Goal: Task Accomplishment & Management: Contribute content

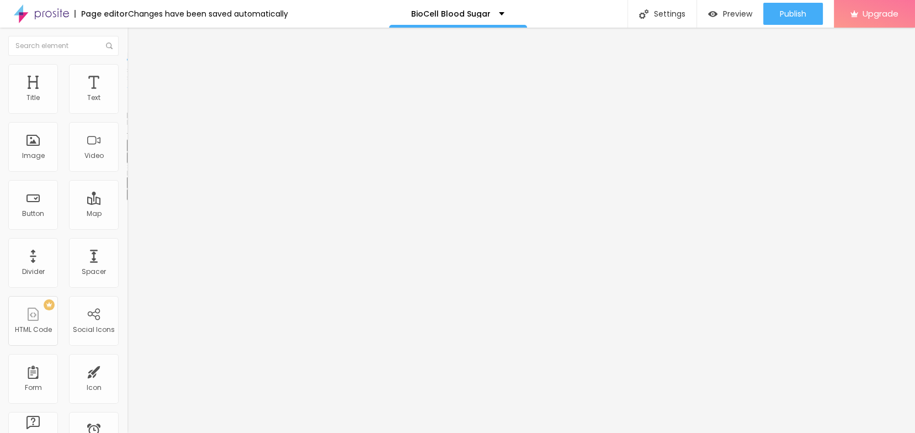
click at [127, 163] on button "button" at bounding box center [134, 158] width 15 height 12
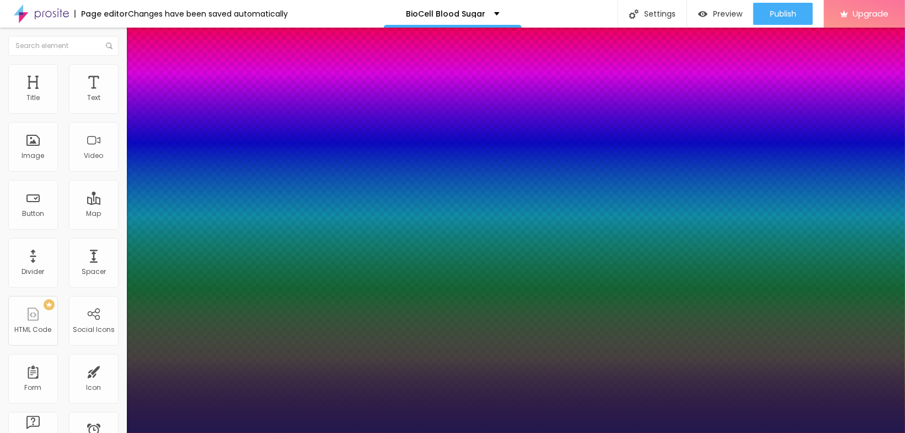
type input "1"
type input "15"
type input "1"
type input "19"
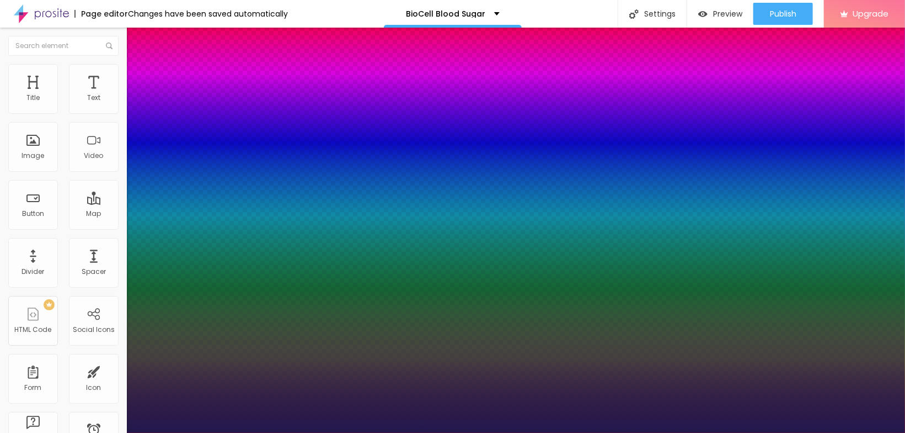
type input "19"
type input "1"
type input "29"
type input "1"
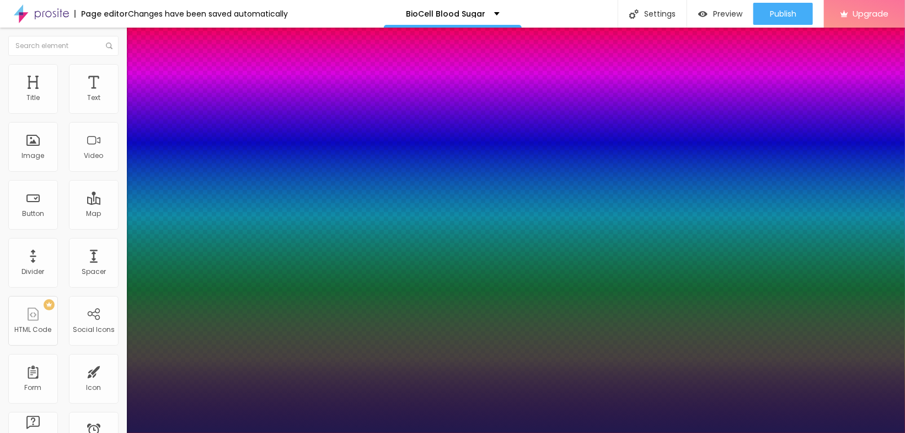
drag, startPoint x: 147, startPoint y: 308, endPoint x: 160, endPoint y: 312, distance: 13.3
type input "29"
drag, startPoint x: 162, startPoint y: 278, endPoint x: 167, endPoint y: 280, distance: 5.7
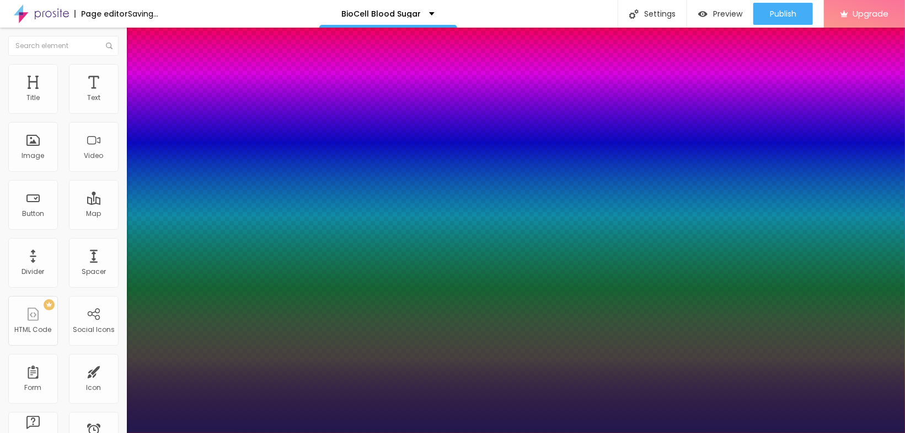
type input "1"
select select "AnonymousPro-Regular"
type input "1"
click at [137, 432] on div at bounding box center [452, 433] width 905 height 0
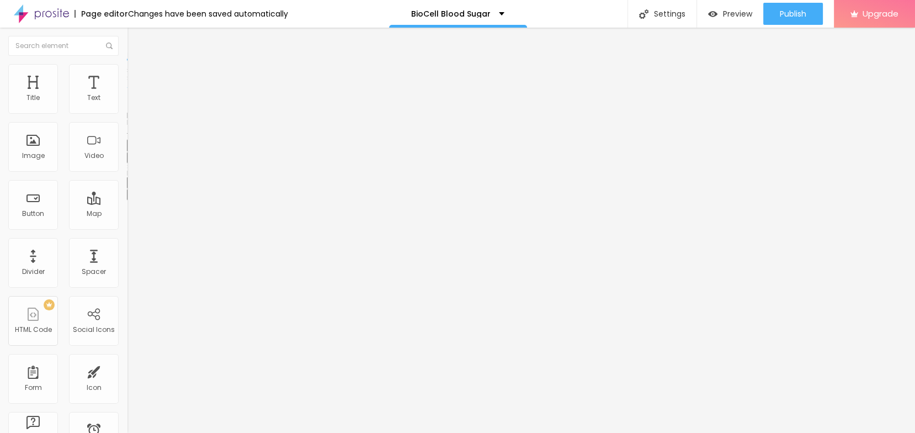
click at [127, 45] on button "Edit Title" at bounding box center [190, 40] width 127 height 25
click at [135, 44] on div "Edit Title" at bounding box center [160, 40] width 50 height 9
click at [135, 38] on div "Edit Title" at bounding box center [160, 40] width 50 height 9
click at [127, 95] on span "Add image" at bounding box center [149, 90] width 45 height 9
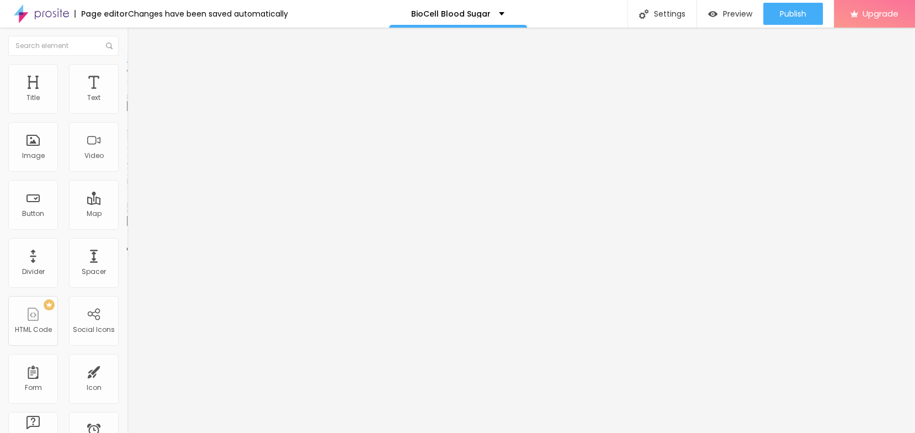
click at [127, 111] on input "text" at bounding box center [193, 105] width 132 height 11
click at [127, 226] on input "https://" at bounding box center [193, 220] width 132 height 11
paste input "sales24hour.com/BioCell-Blood-Sugar"
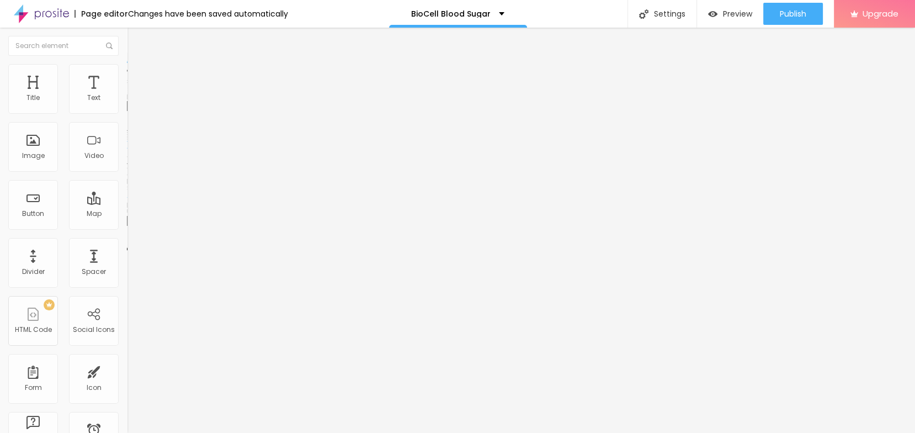
scroll to position [0, 54]
type input "https://sales24hour.com/BioCell-Blood-Sugar"
click at [127, 111] on input "text" at bounding box center [193, 105] width 132 height 11
paste input "BioCell Blood Sugar"
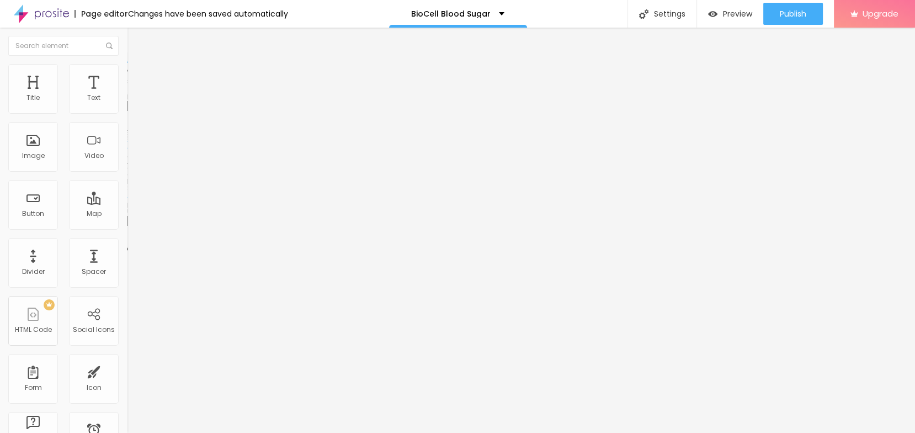
type input "BioCell Blood Sugar"
click at [127, 70] on img at bounding box center [132, 69] width 10 height 10
type input "90"
type input "85"
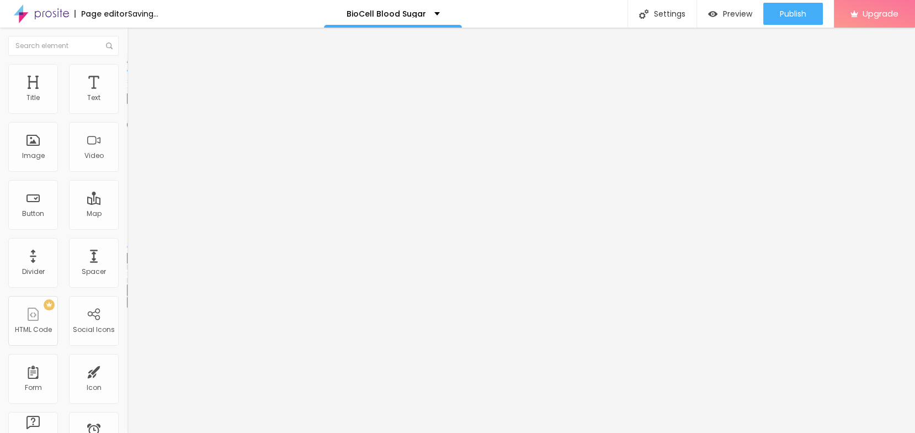
type input "85"
type input "80"
type input "75"
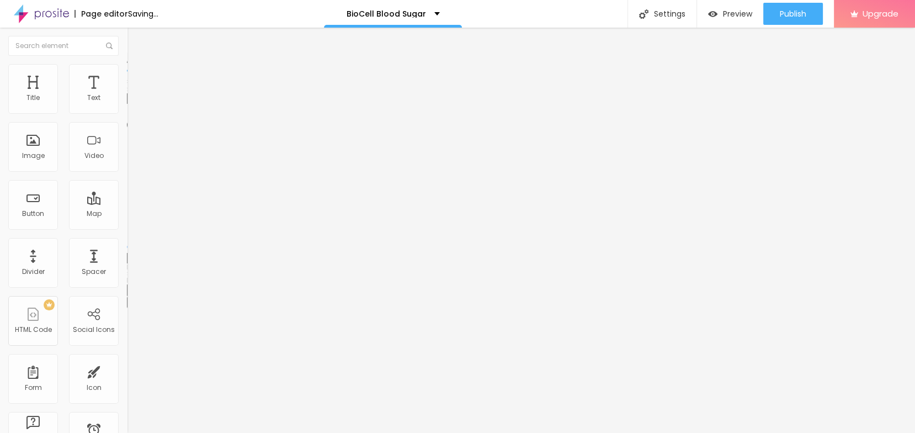
type input "50"
type input "40"
type input "35"
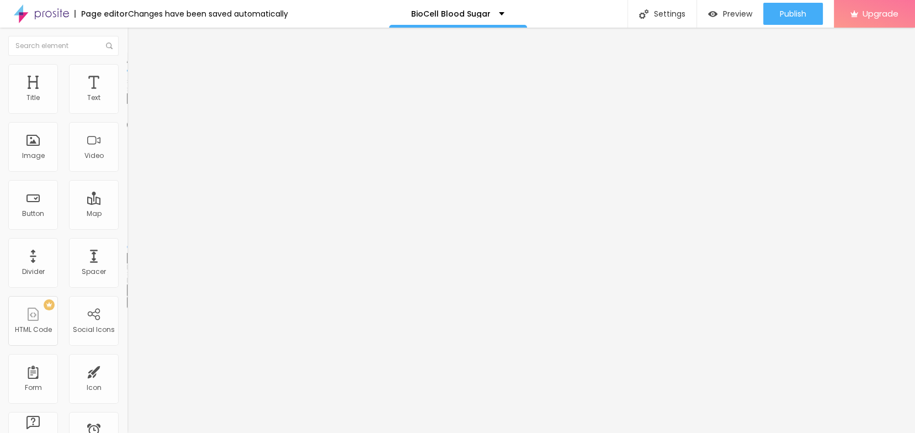
type input "35"
type input "30"
type input "25"
drag, startPoint x: 97, startPoint y: 118, endPoint x: 30, endPoint y: 120, distance: 66.3
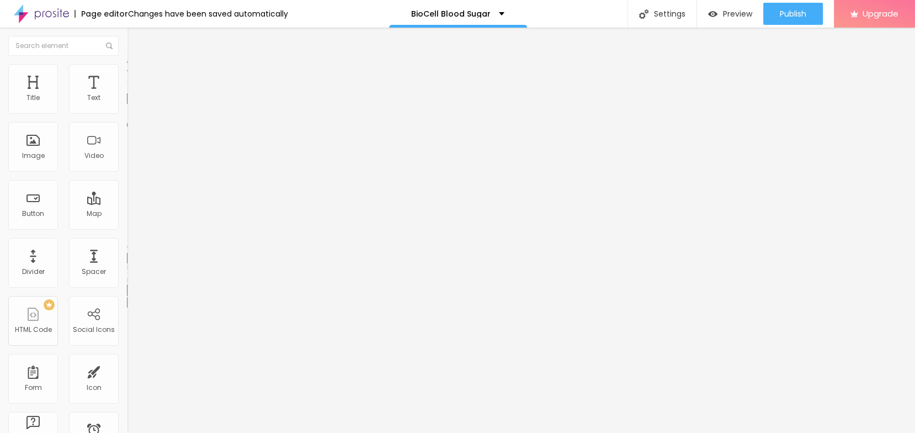
type input "25"
click at [127, 113] on input "range" at bounding box center [162, 108] width 71 height 9
click at [127, 104] on input "Click me" at bounding box center [193, 98] width 132 height 11
paste input "Buy Now from the Official Website!"
drag, startPoint x: 31, startPoint y: 123, endPoint x: 7, endPoint y: 124, distance: 24.3
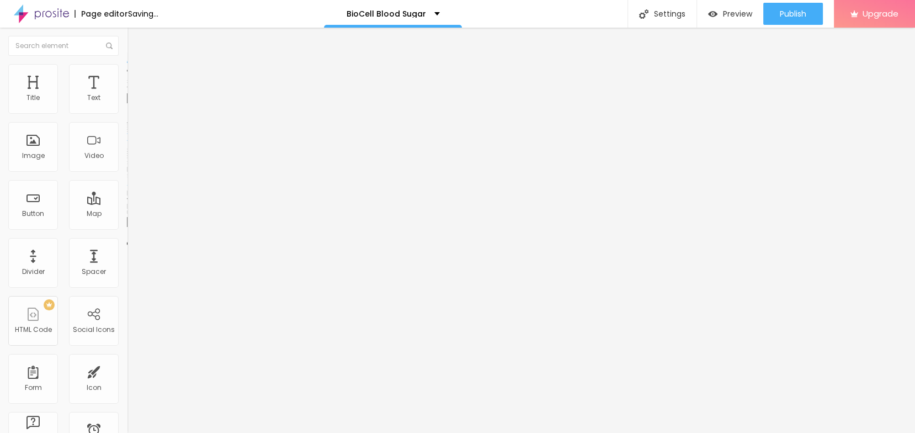
click at [127, 124] on div "Text Buy Now from the Official Website! Align Size Default Small Default Big Li…" at bounding box center [190, 166] width 127 height 161
type input "Buy Now from the Official Website!"
click at [39, 152] on div "Image" at bounding box center [33, 156] width 23 height 8
click at [131, 103] on icon "button" at bounding box center [134, 99] width 7 height 7
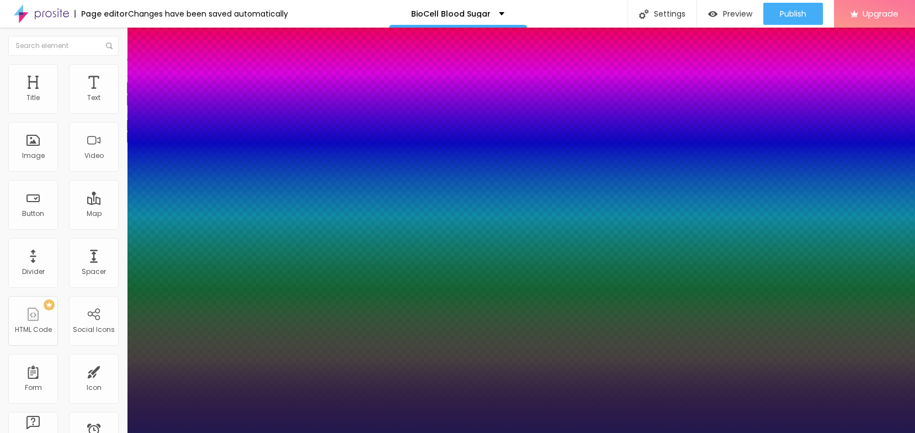
type input "1"
select select "Archivo-Regular"
type input "1"
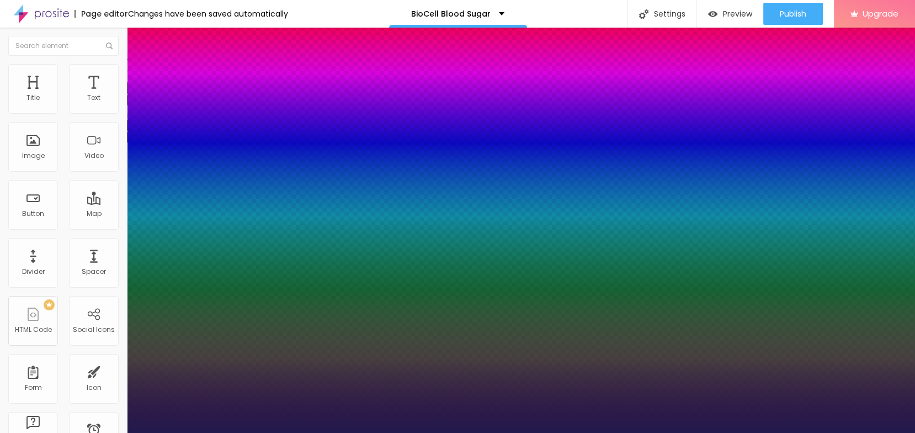
click at [411, 432] on div at bounding box center [457, 433] width 915 height 0
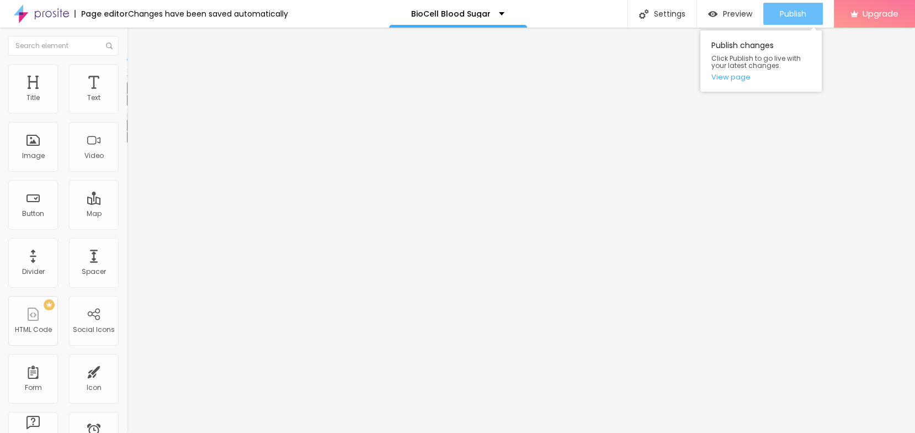
click at [804, 14] on span "Publish" at bounding box center [793, 13] width 26 height 9
click at [806, 13] on button "Publish" at bounding box center [793, 14] width 60 height 22
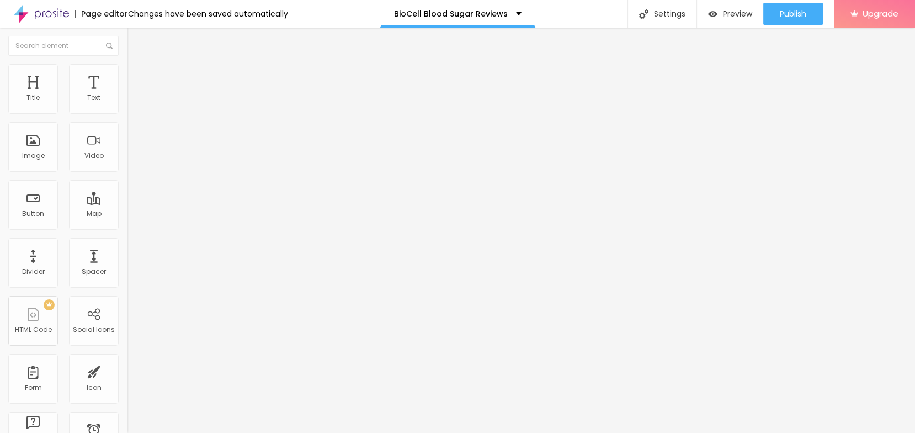
click at [135, 42] on div "Edit Text" at bounding box center [160, 40] width 50 height 9
click at [131, 160] on icon "button" at bounding box center [134, 156] width 7 height 7
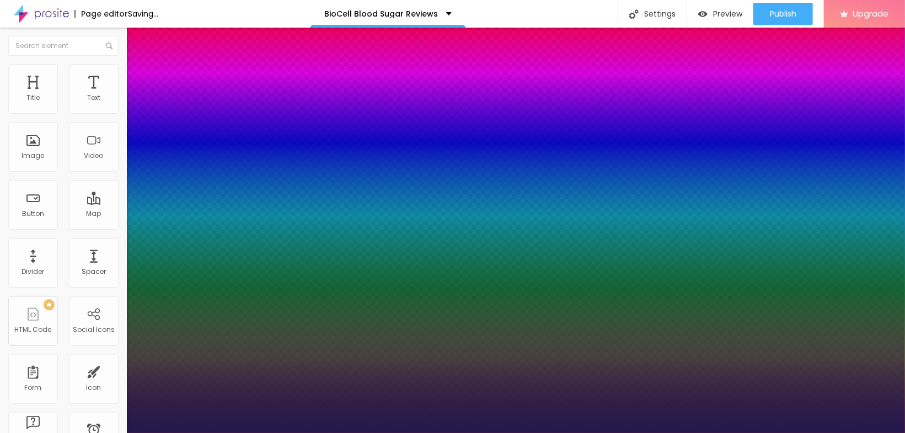
type input "1"
type input "18"
type input "1"
type input "19"
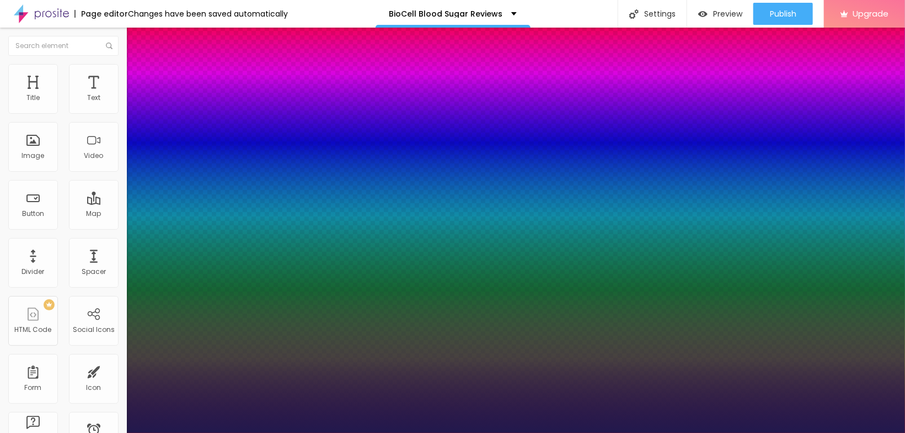
type input "19"
type input "1"
type input "21"
type input "1"
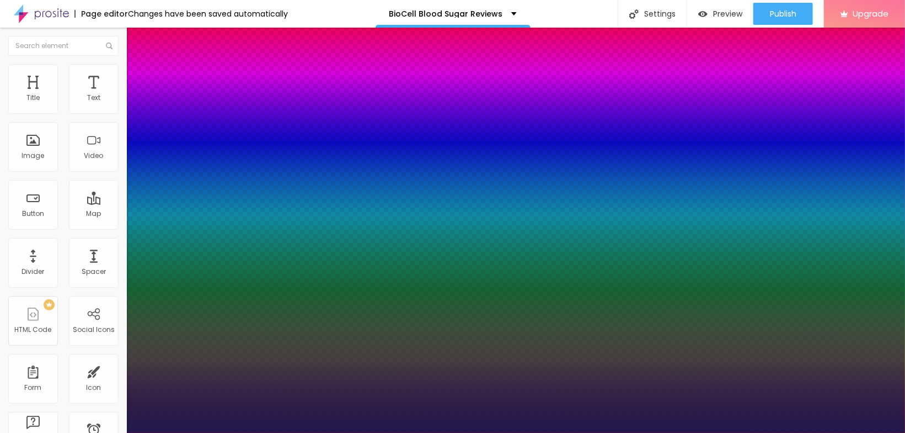
type input "22"
type input "1"
type input "23"
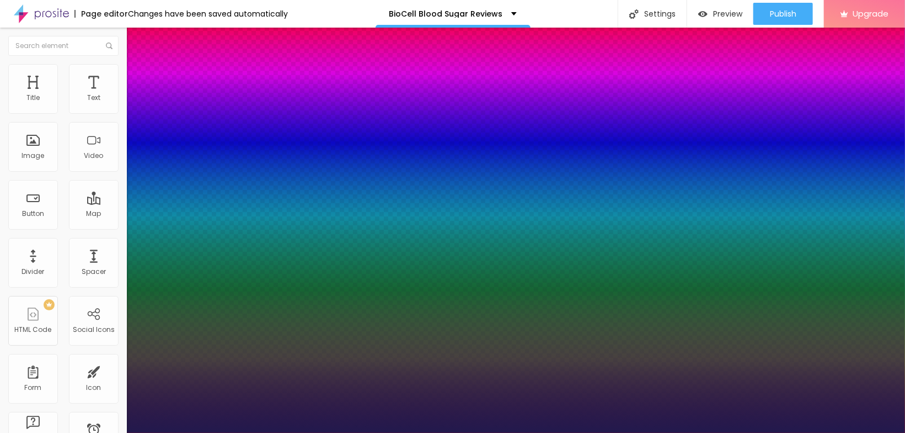
type input "1"
type input "24"
type input "1"
type input "25"
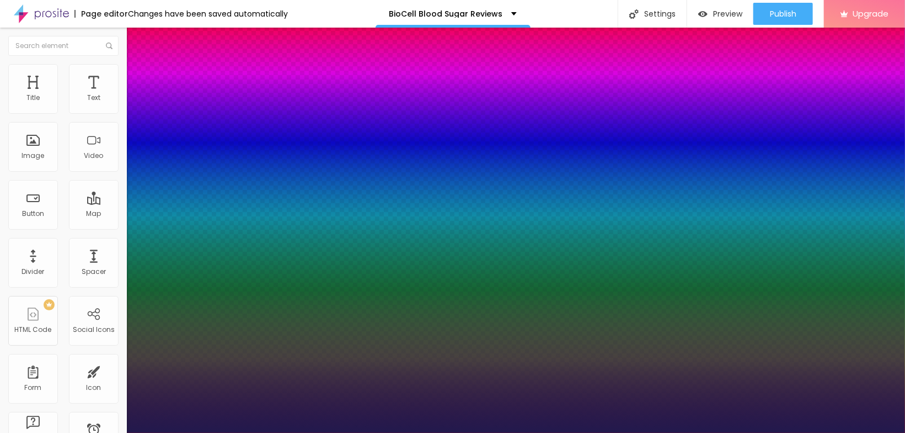
type input "25"
type input "1"
type input "26"
type input "1"
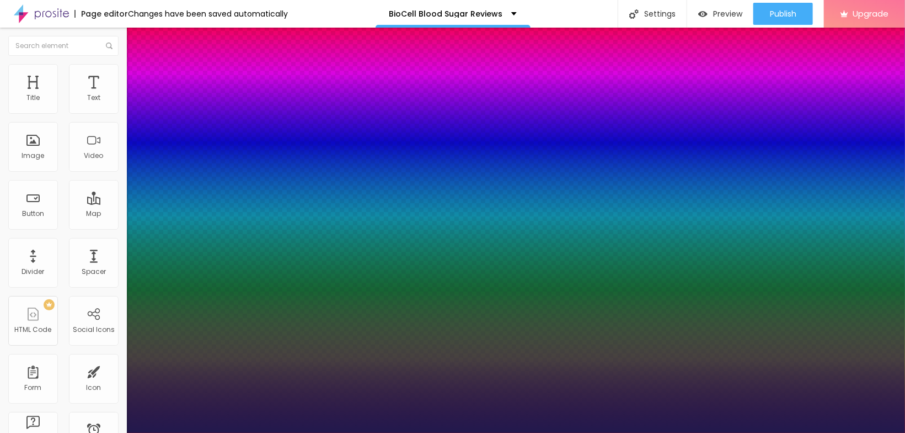
type input "28"
type input "1"
type input "30"
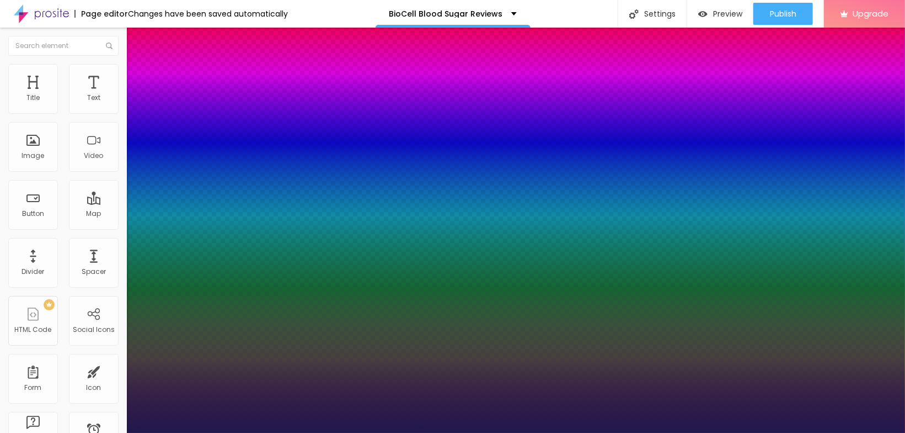
type input "1"
type input "31"
type input "1"
drag, startPoint x: 150, startPoint y: 312, endPoint x: 162, endPoint y: 313, distance: 12.2
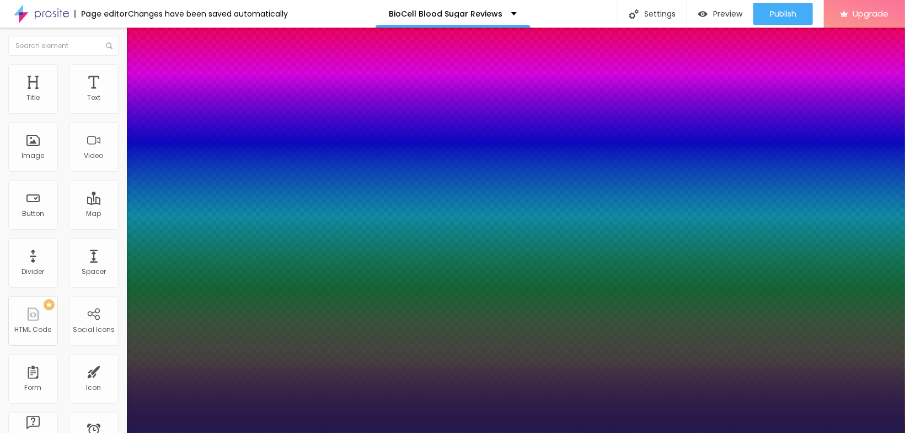
type input "31"
type input "1"
select select "Creepster-Regular"
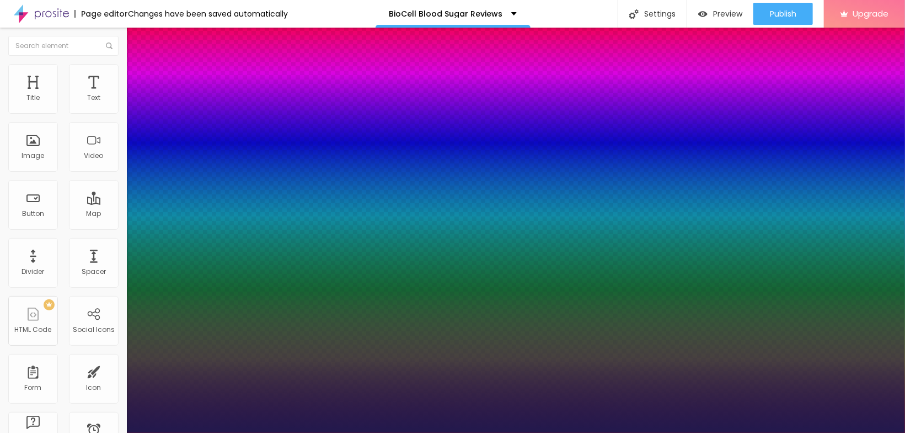
type input "1"
click at [403, 432] on div at bounding box center [452, 433] width 905 height 0
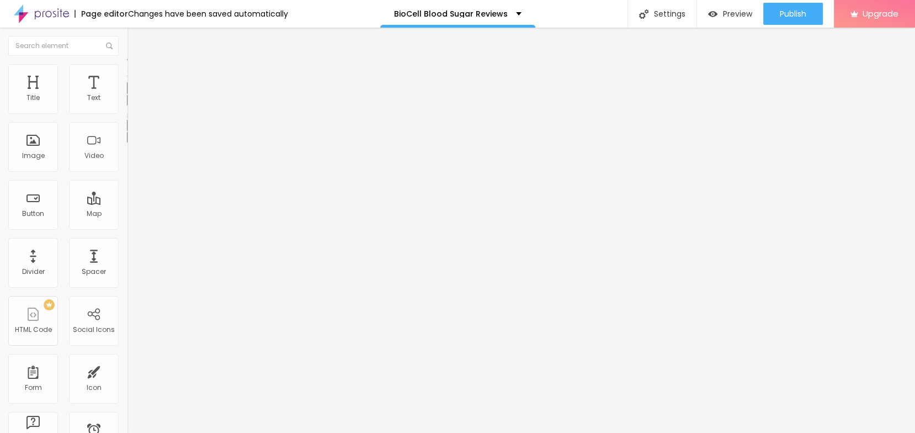
click at [132, 102] on icon "button" at bounding box center [134, 99] width 4 height 4
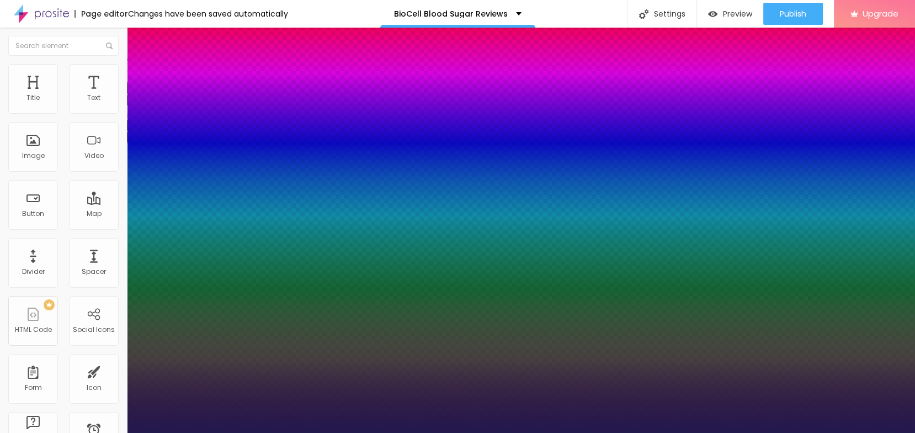
type input "1"
drag, startPoint x: 162, startPoint y: 156, endPoint x: 167, endPoint y: 158, distance: 5.9
select select "Corben-Regular"
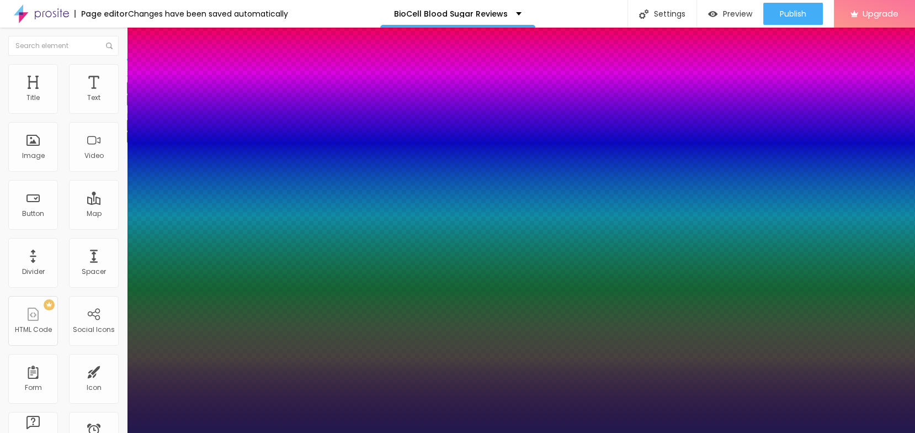
type input "1"
type input "1.4"
type input "1"
type input "1.5"
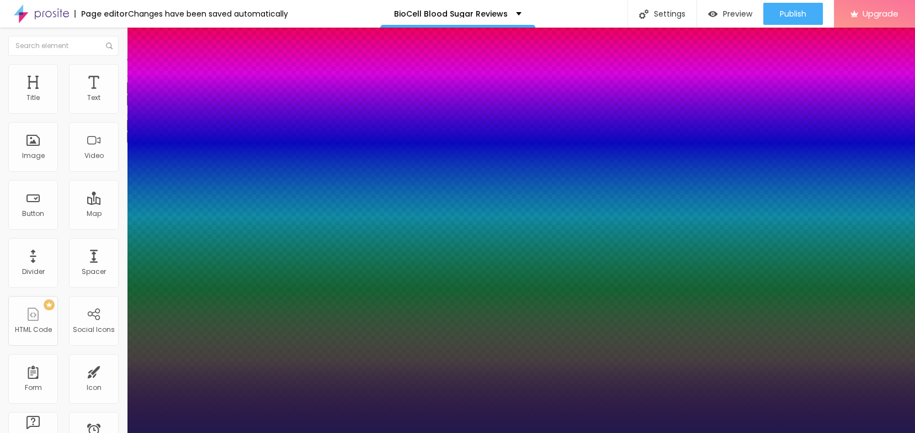
type input "1.5"
type input "1"
type input "1.6"
type input "1"
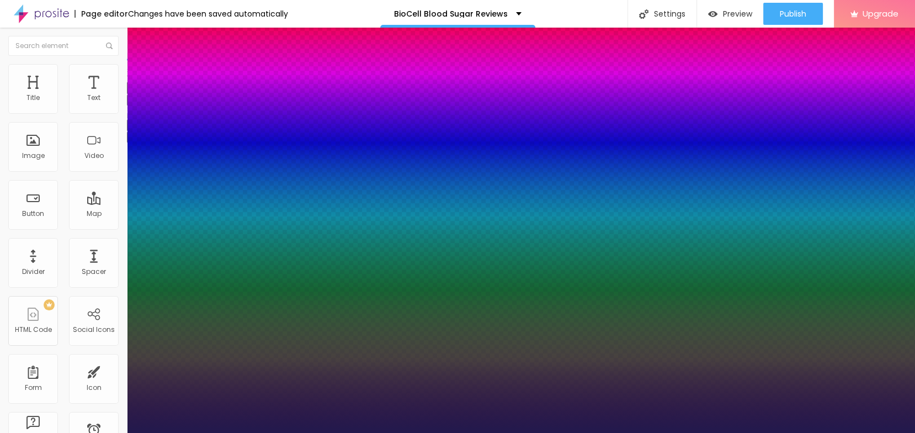
type input "1.5"
type input "1"
type input "1.4"
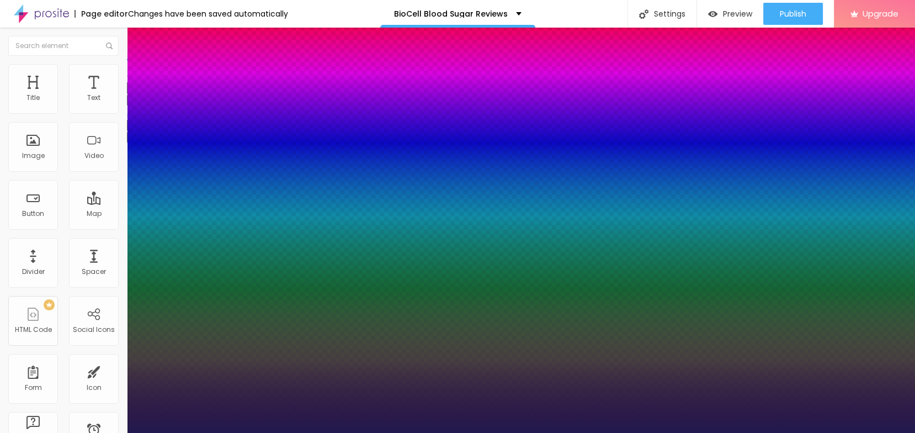
type input "1"
type input "1.3"
type input "1"
type input "1.2"
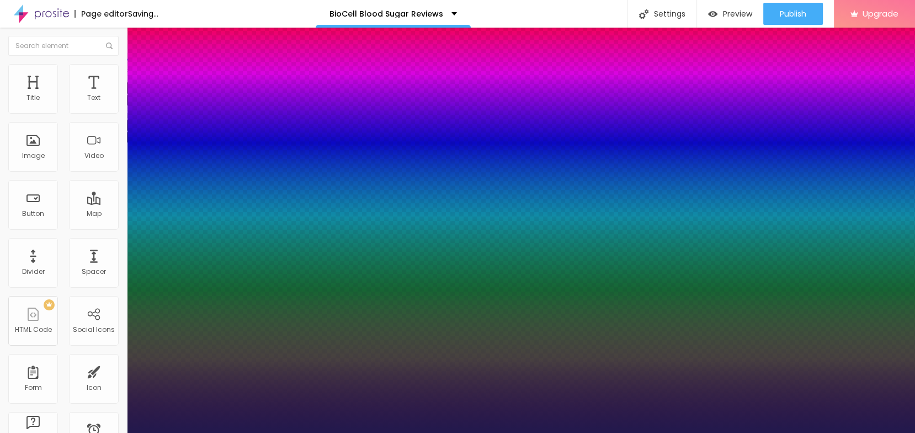
type input "1.2"
type input "1"
type input "1.3"
type input "1"
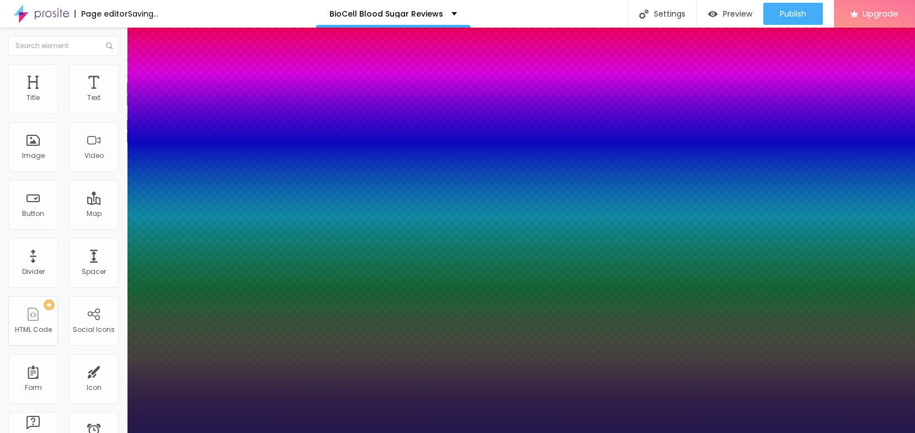
type input "1.4"
type input "1"
type input "1.5"
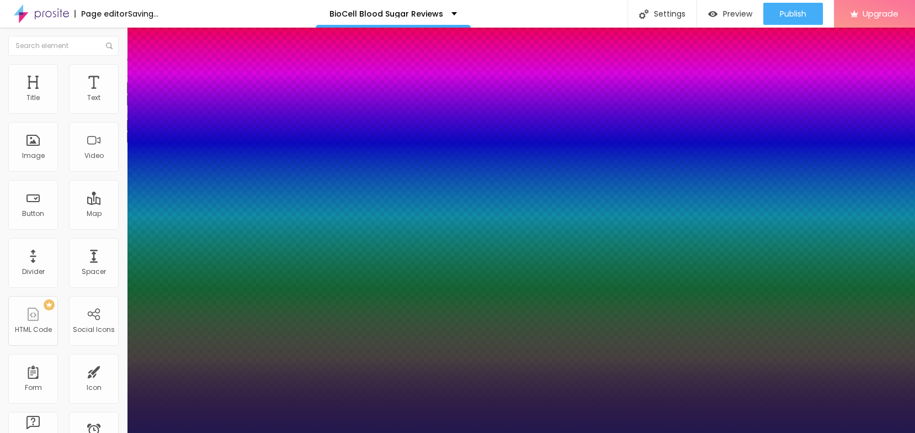
type input "1"
type input "1.6"
type input "1"
drag, startPoint x: 186, startPoint y: 267, endPoint x: 199, endPoint y: 259, distance: 14.9
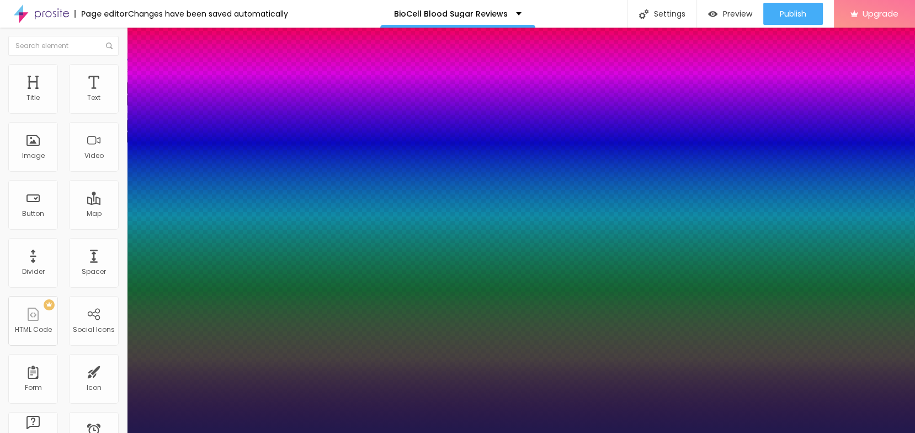
type input "1.6"
click at [406, 432] on div at bounding box center [457, 433] width 915 height 0
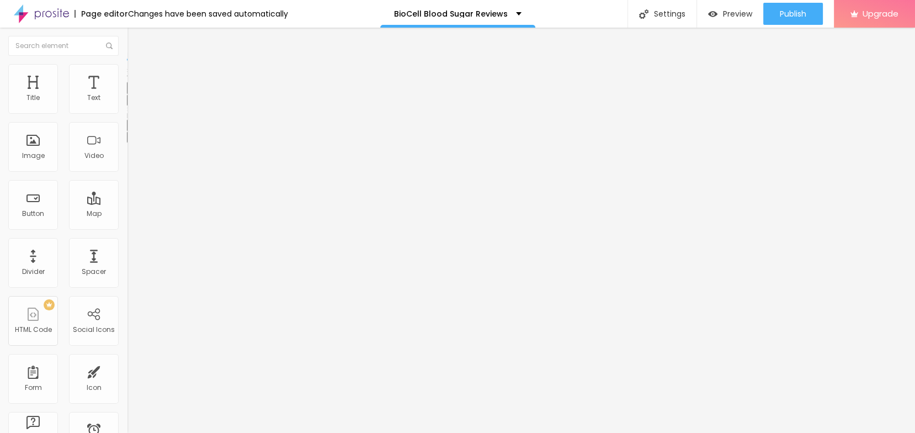
click at [135, 42] on div "Edit Text" at bounding box center [160, 40] width 50 height 9
click at [803, 15] on span "Publish" at bounding box center [793, 13] width 26 height 9
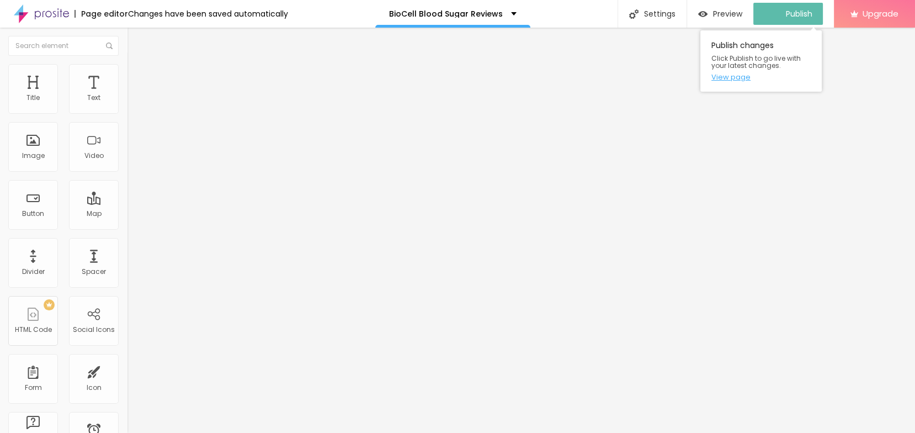
click at [729, 78] on link "View page" at bounding box center [760, 76] width 99 height 7
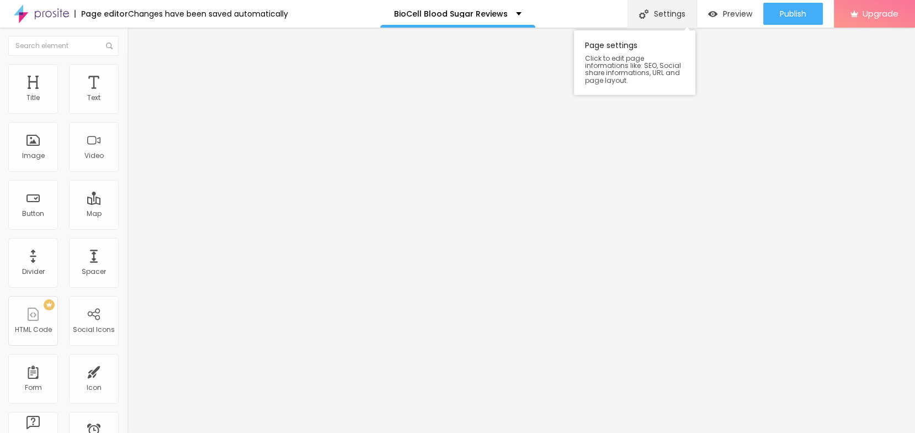
click at [663, 13] on div "Settings" at bounding box center [661, 14] width 69 height 28
paste textarea "BioCell Blood Sugar is a dietary supplement made with a blend of scientifically…"
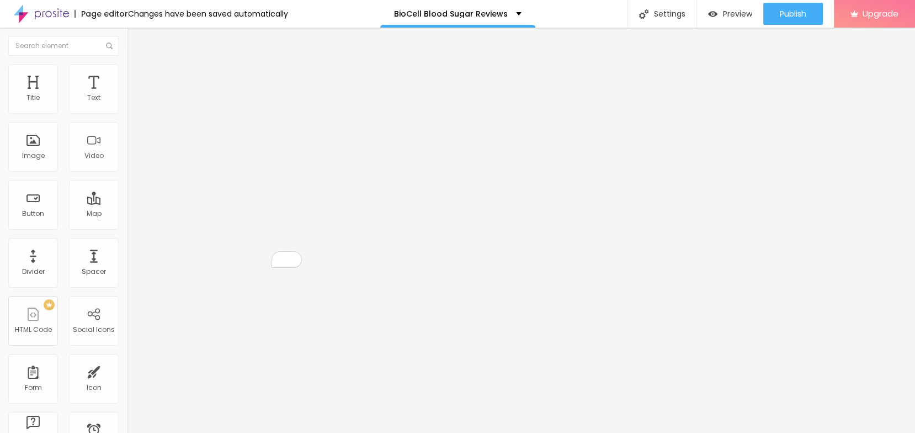
type textarea "BioCell Blood Sugar is a dietary supplement made with a blend of scientifically…"
paste input "BioCell Blood Sugar"
type input "BioCell Blood Sugar Reviews"
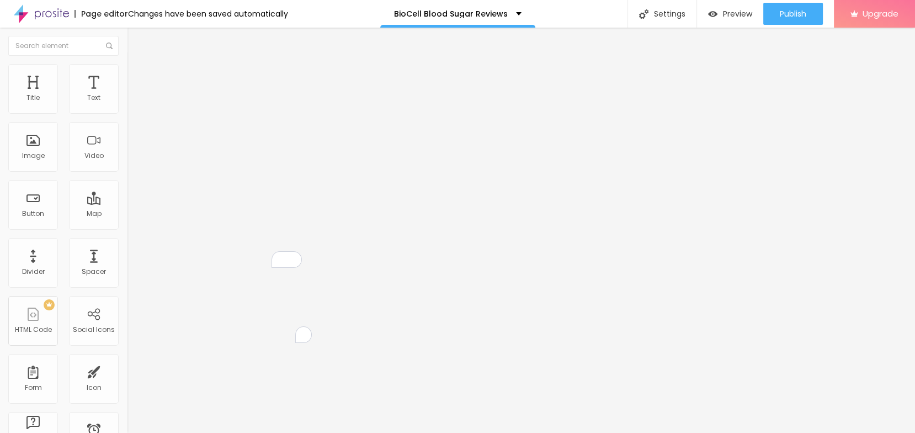
paste textarea "BioCell Blood Sugar Reviews"
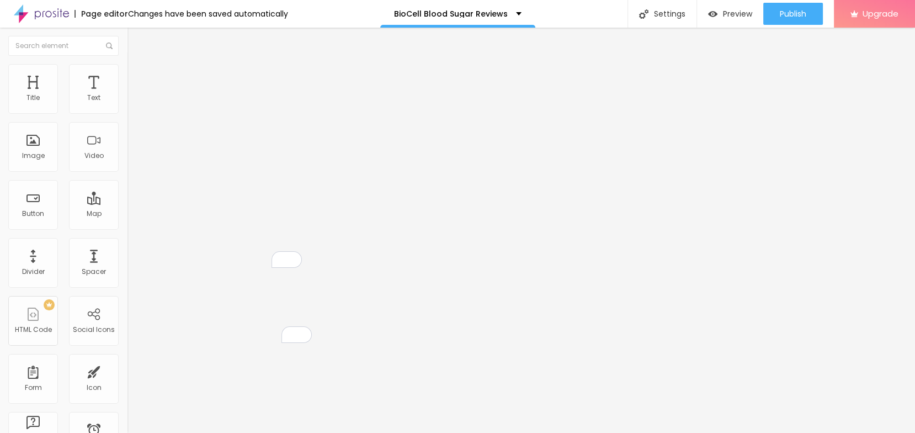
paste textarea "BioCell Blood Sugar Reviews"
type textarea "BioCell Blood Sugar, BioCell Blood Sugar Reviews,"
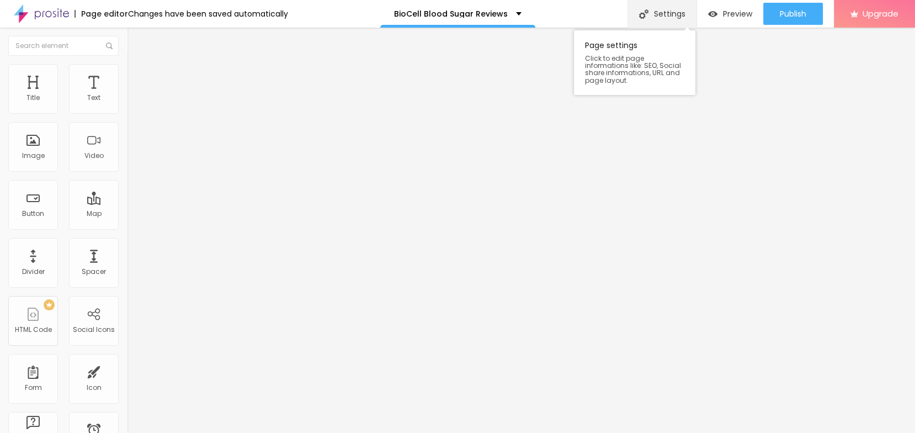
click at [669, 16] on div "Settings" at bounding box center [661, 14] width 69 height 28
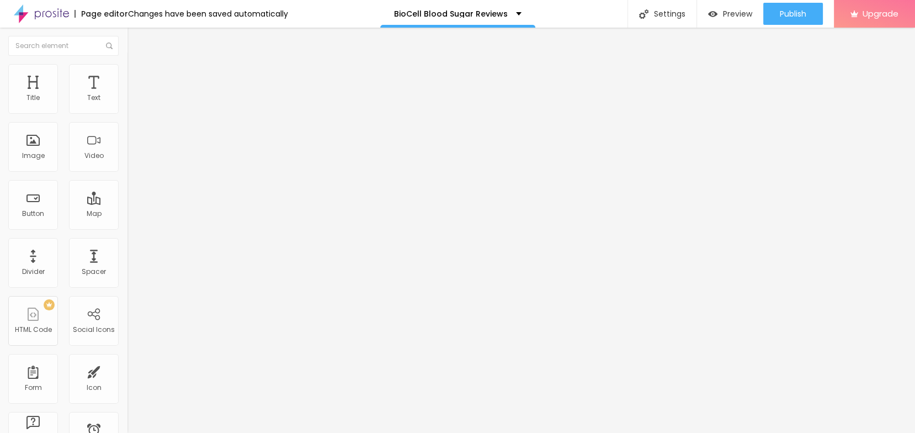
paste input "BioCell Blood Sugar Reviews"
type input "BioCell Blood Sugar Reviews"
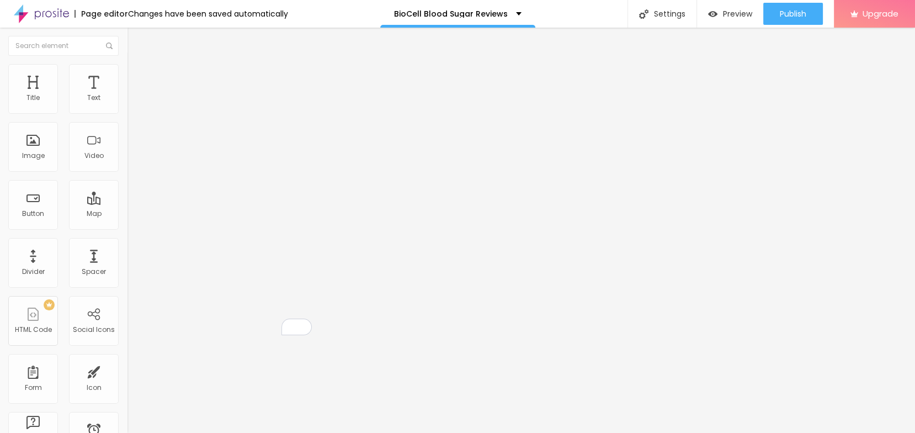
paste textarea "BioCell Blood Sugar is a dietary supplement made with a blend of scientifically…"
type textarea "BioCell Blood Sugar is a dietary supplement made with a blend of scientifically…"
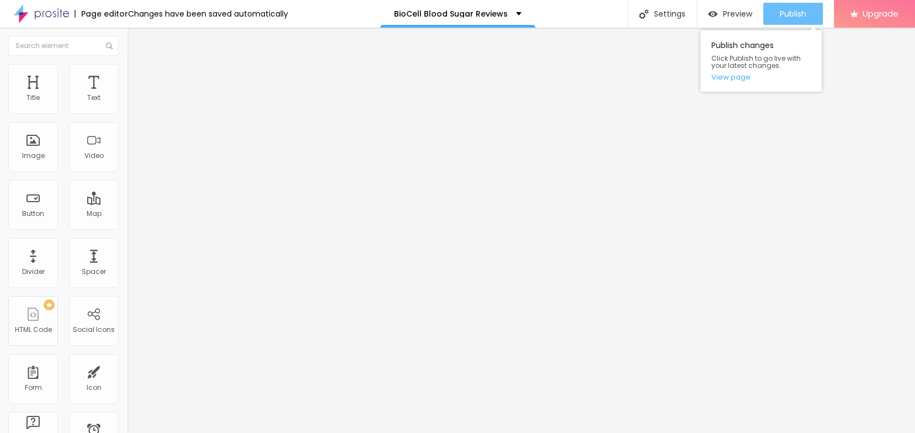
click at [775, 10] on button "Publish" at bounding box center [793, 14] width 60 height 22
click at [731, 78] on link "View page" at bounding box center [760, 76] width 99 height 7
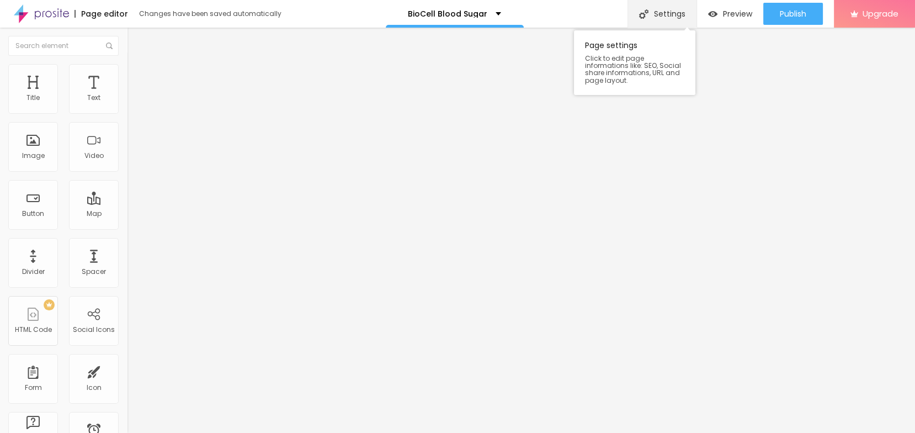
click at [665, 15] on div "Settings" at bounding box center [661, 14] width 69 height 28
drag, startPoint x: 424, startPoint y: 226, endPoint x: 406, endPoint y: 247, distance: 27.8
paste input "BioCell Blood Sugar"
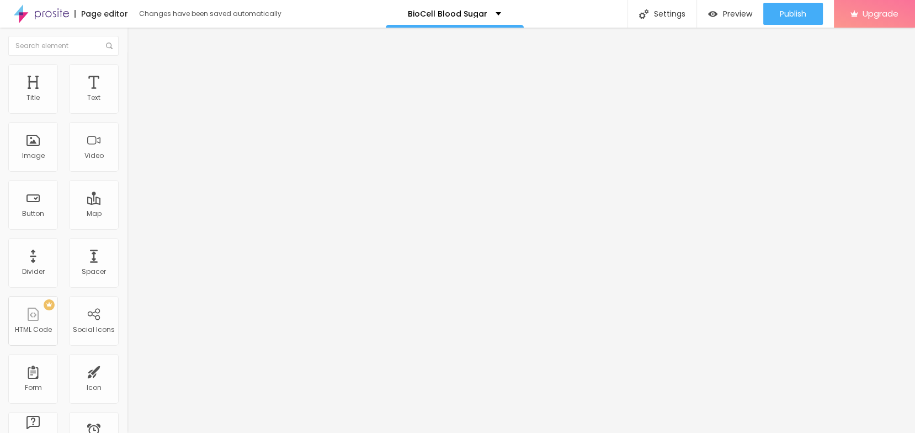
type input "BioCell Blood Sugar"
paste textarea "BioCell Blood Sugar is a dietary supplement made with a blend of scientifically…"
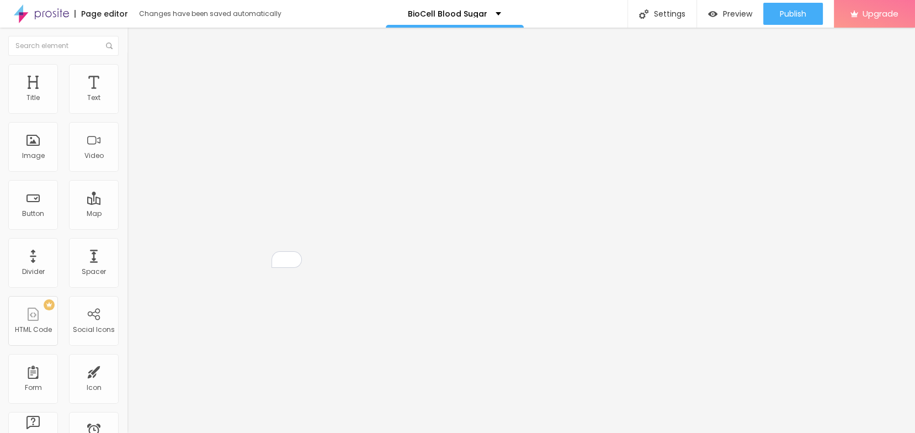
type textarea "BioCell Blood Sugar is a dietary supplement made with a blend of scientifically…"
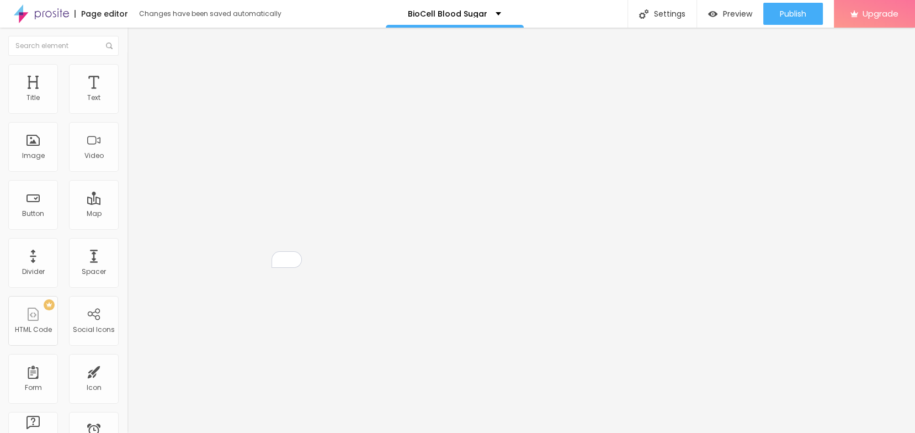
paste textarea "BioCell Blood Sugar"
type textarea "BioCell Blood Sugar, BioCell Blood Sugar Reviews, BioCell Blood Sugar Price,"
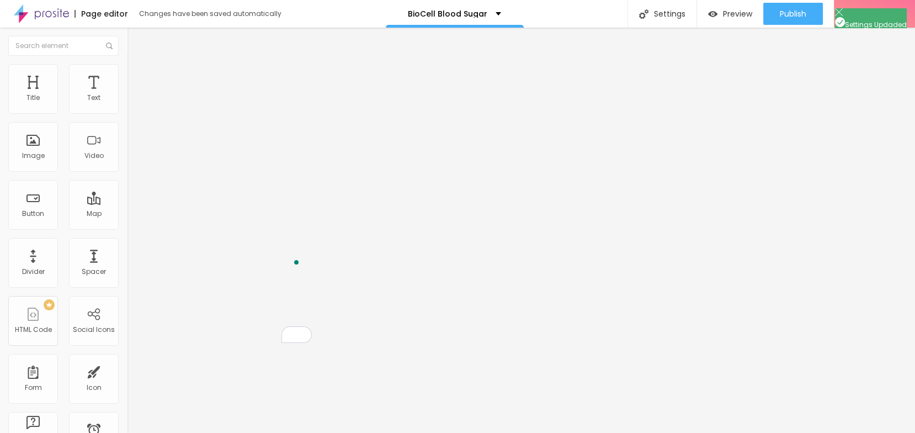
scroll to position [0, 0]
paste input "BioCell Blood Sugar"
type input "BioCell Blood Sugar"
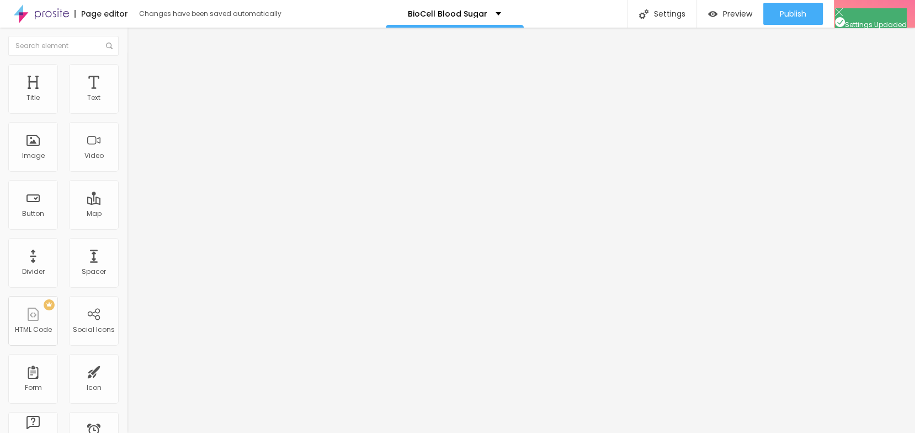
drag, startPoint x: 395, startPoint y: 366, endPoint x: 399, endPoint y: 363, distance: 5.7
paste textarea "BioCell Blood Sugar is a dietary supplement made with a blend of scientifically…"
type textarea "BioCell Blood Sugar is a dietary supplement made with a blend of scientifically…"
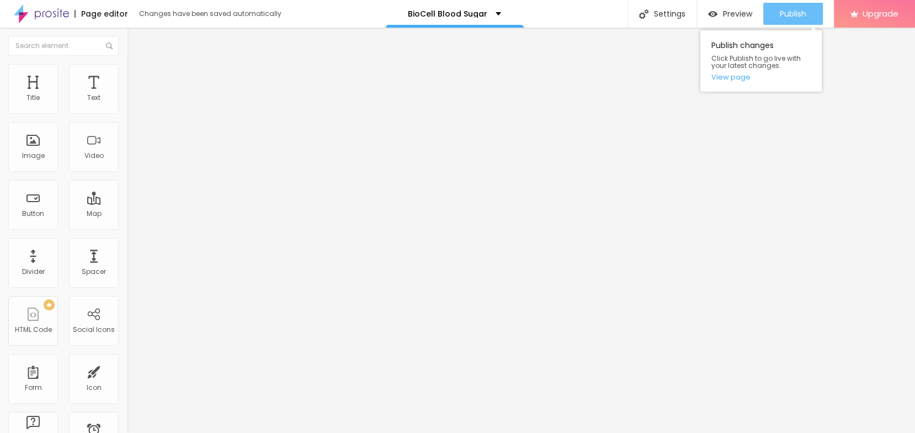
click at [796, 10] on span "Publish" at bounding box center [793, 13] width 26 height 9
click at [737, 81] on link "View page" at bounding box center [760, 76] width 99 height 7
